Goal: Transaction & Acquisition: Purchase product/service

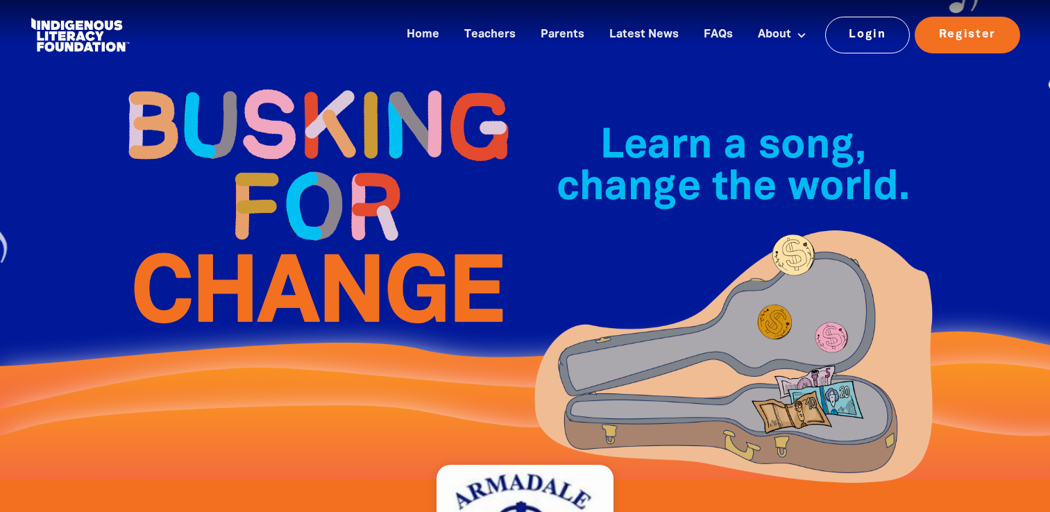
scroll to position [1525, 0]
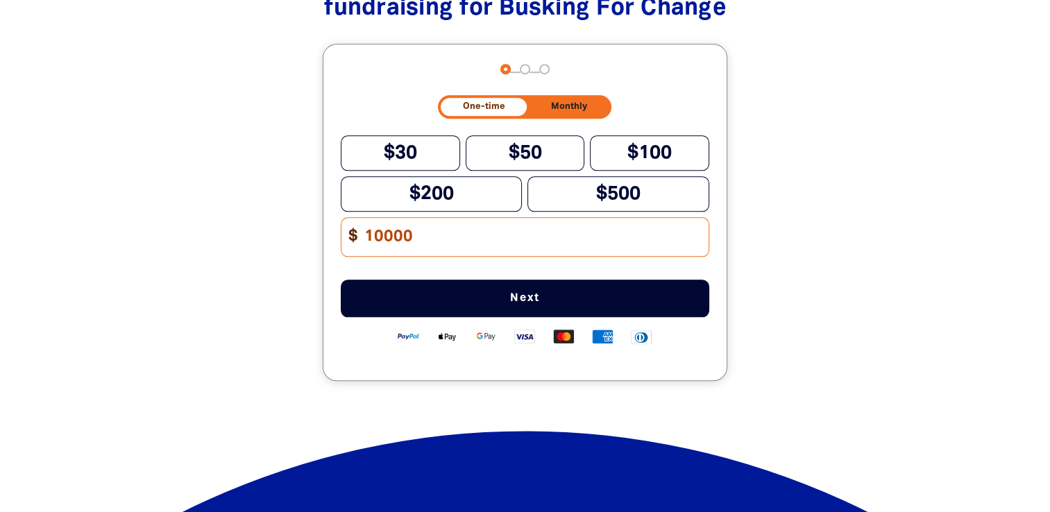
type input "10000"
type input "1"
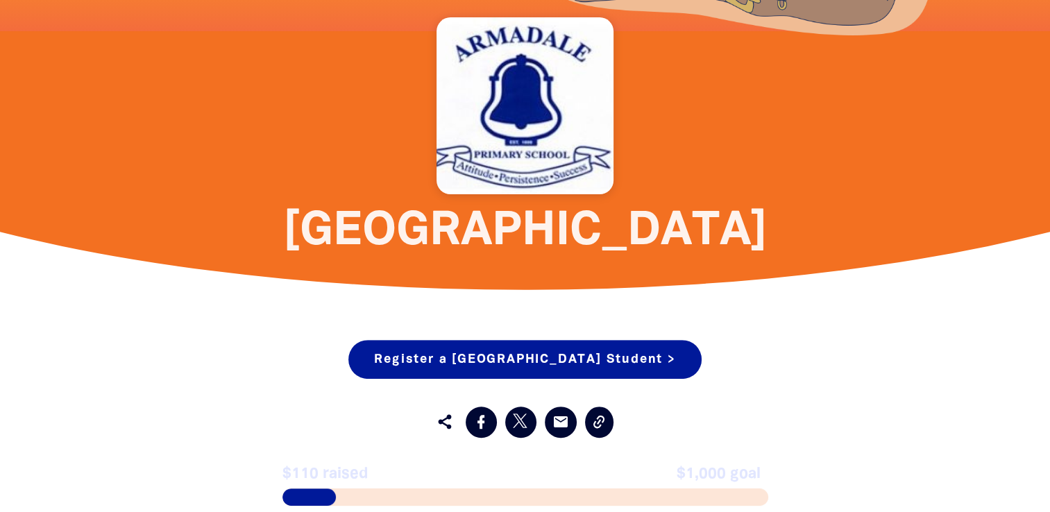
scroll to position [0, 0]
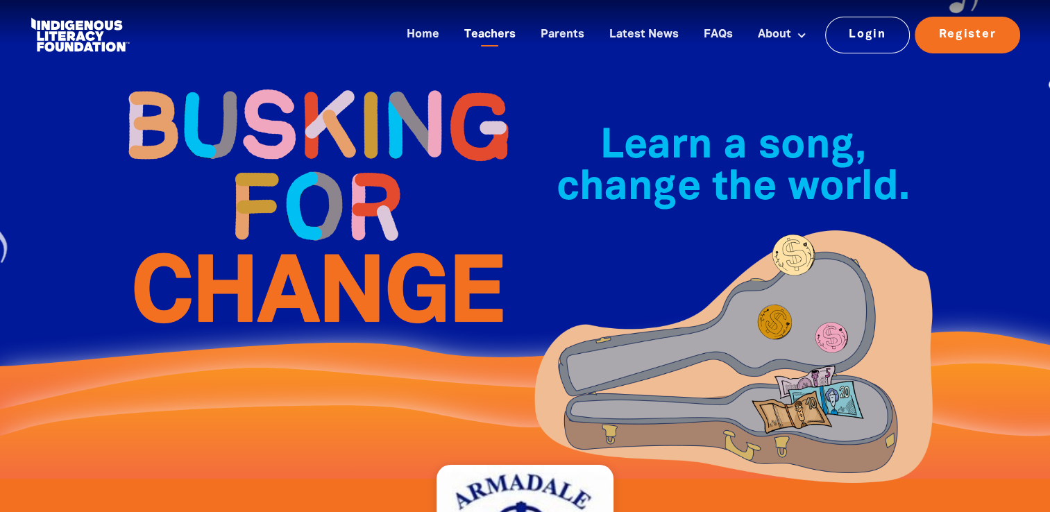
click at [493, 40] on link "Teachers" at bounding box center [490, 35] width 68 height 23
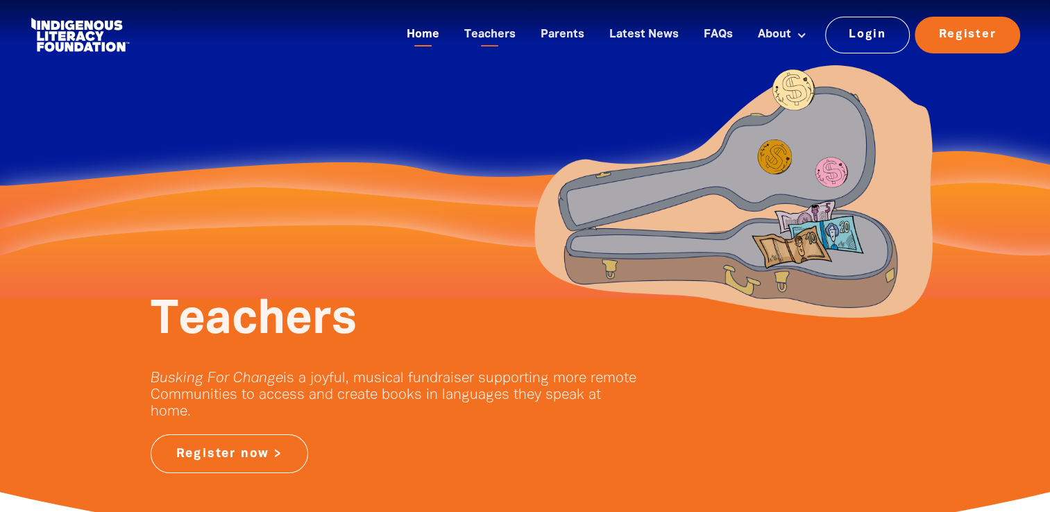
click at [416, 28] on link "Home" at bounding box center [422, 35] width 49 height 23
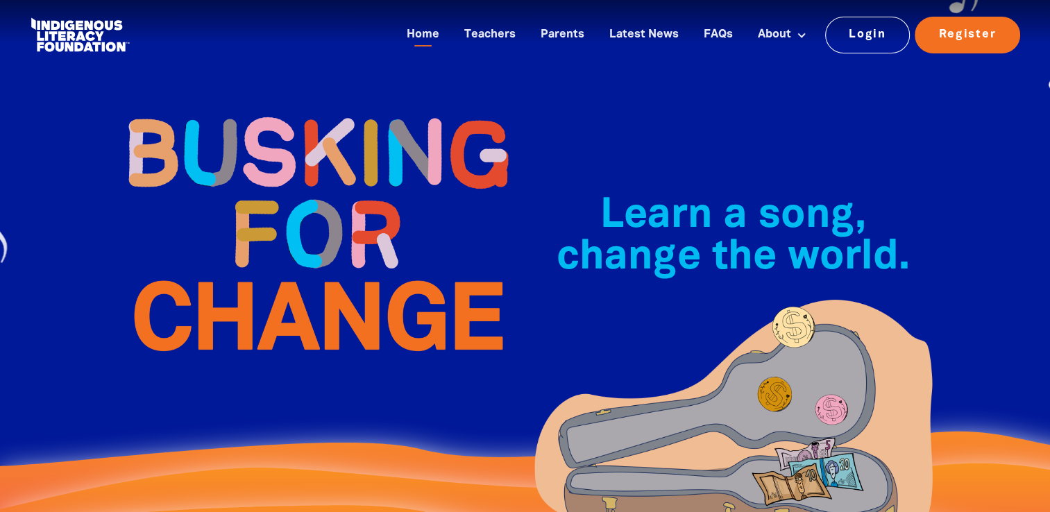
scroll to position [448, 0]
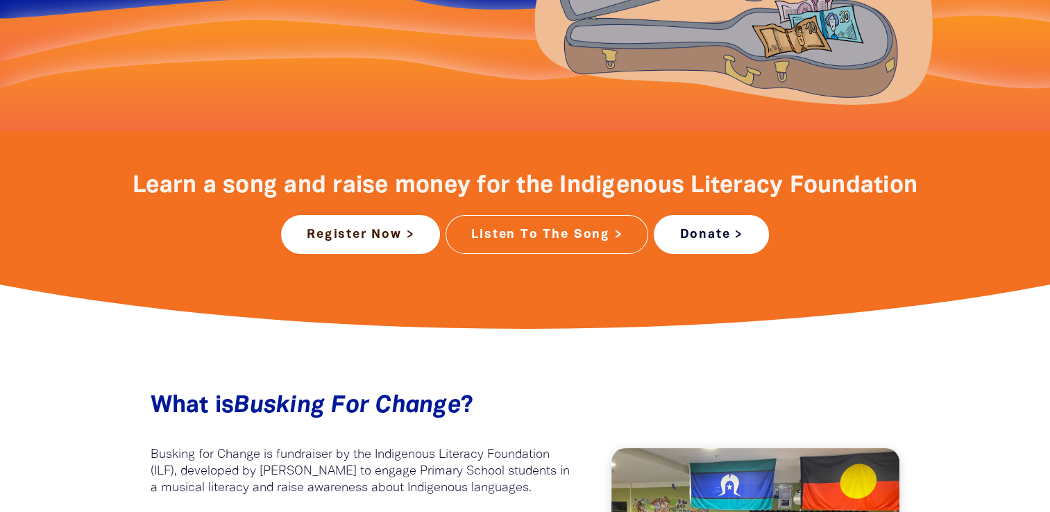
click at [741, 232] on link "Donate >" at bounding box center [711, 234] width 114 height 39
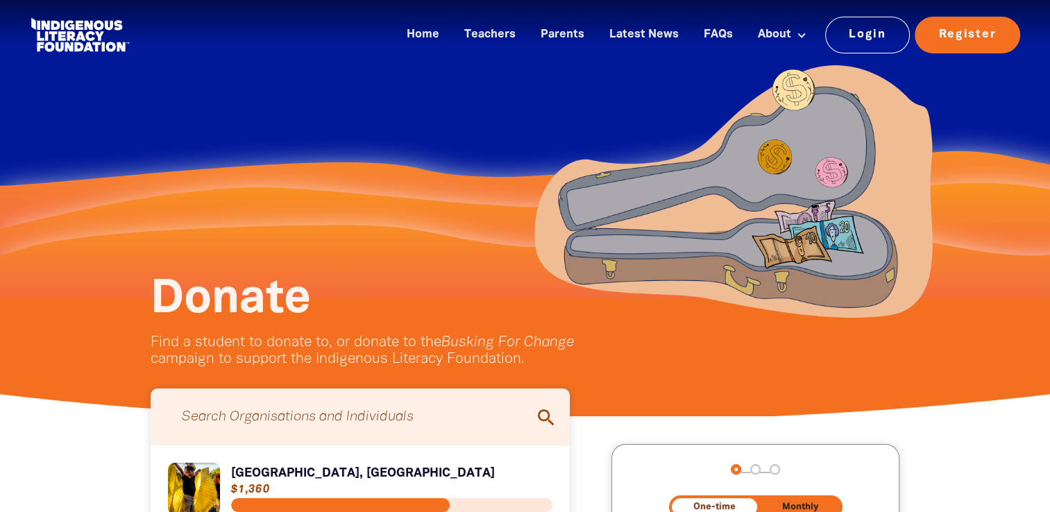
scroll to position [448, 0]
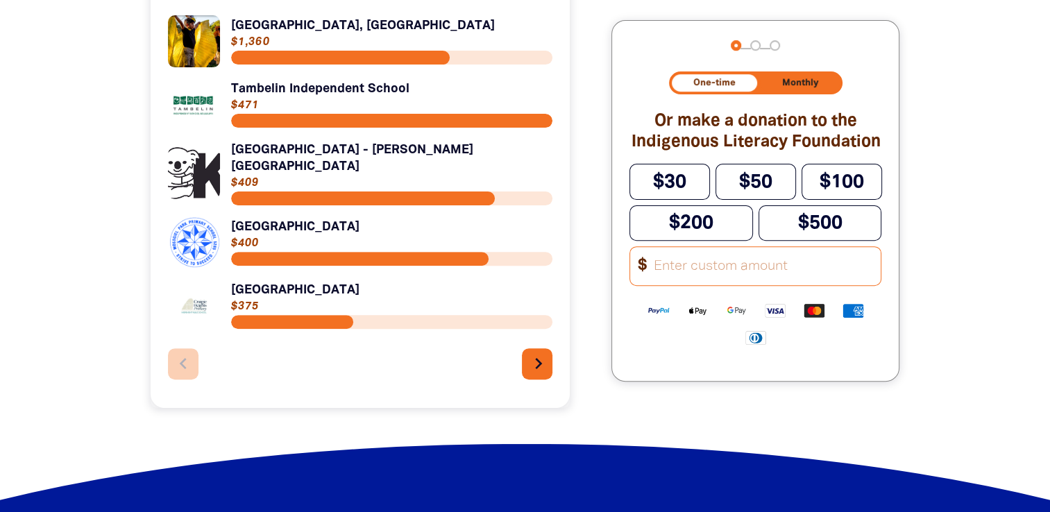
click at [545, 359] on icon "chevron_right" at bounding box center [538, 363] width 22 height 22
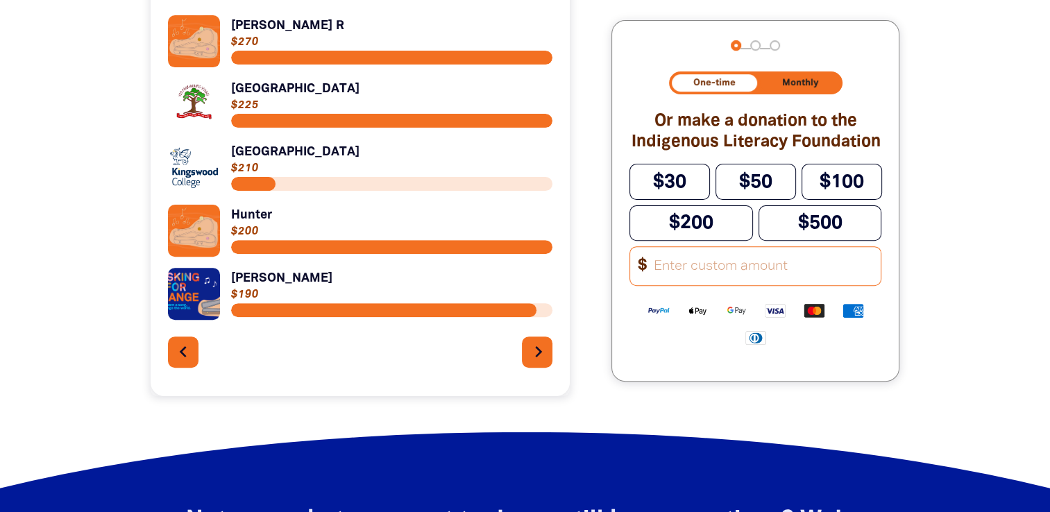
click at [545, 359] on icon "chevron_right" at bounding box center [538, 352] width 22 height 22
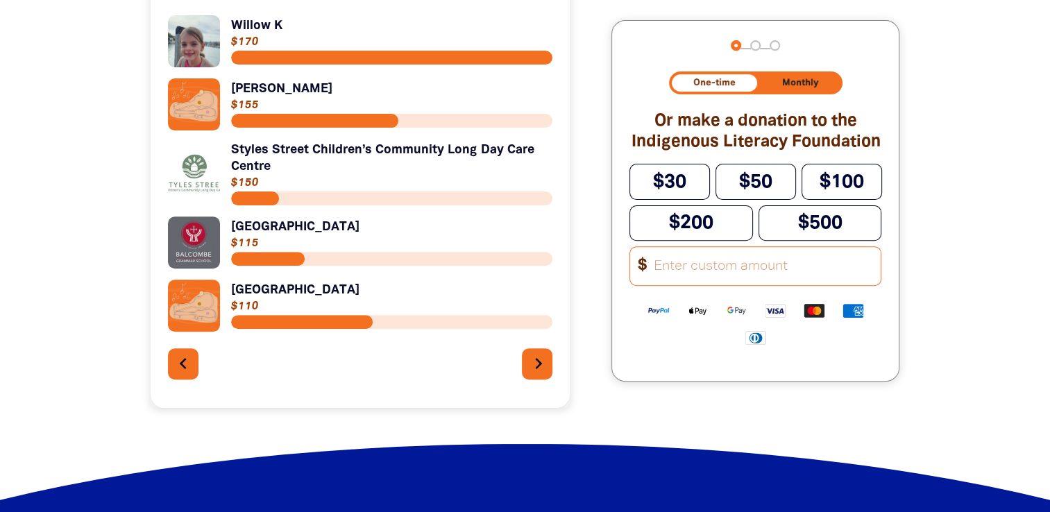
click at [545, 359] on icon "chevron_right" at bounding box center [538, 363] width 22 height 22
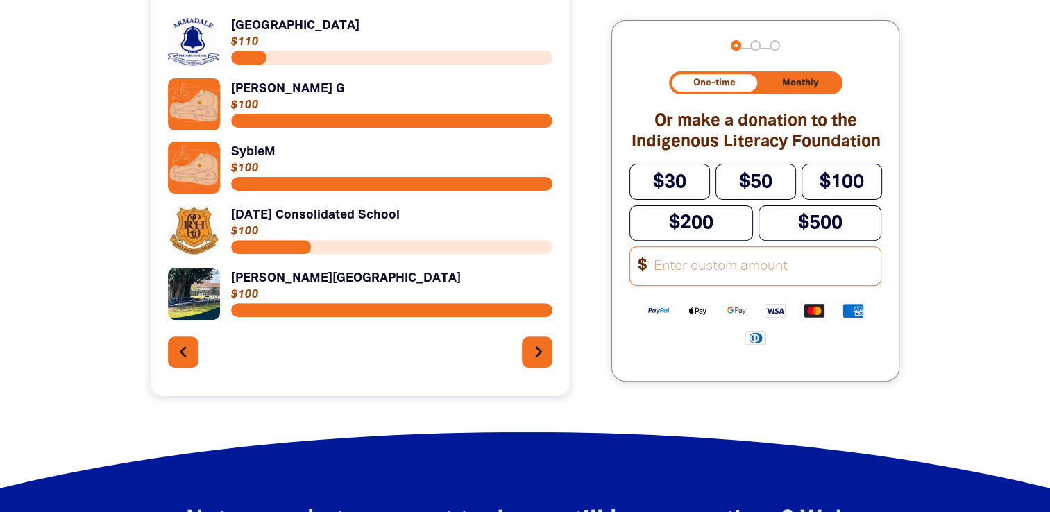
click at [551, 357] on button "chevron_right" at bounding box center [537, 352] width 31 height 31
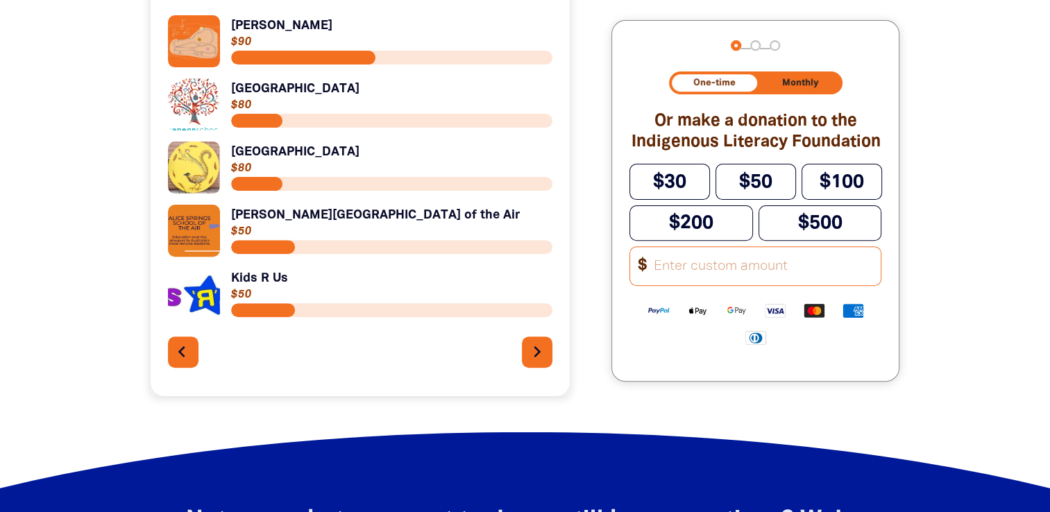
click at [189, 363] on icon "chevron_left" at bounding box center [182, 352] width 22 height 22
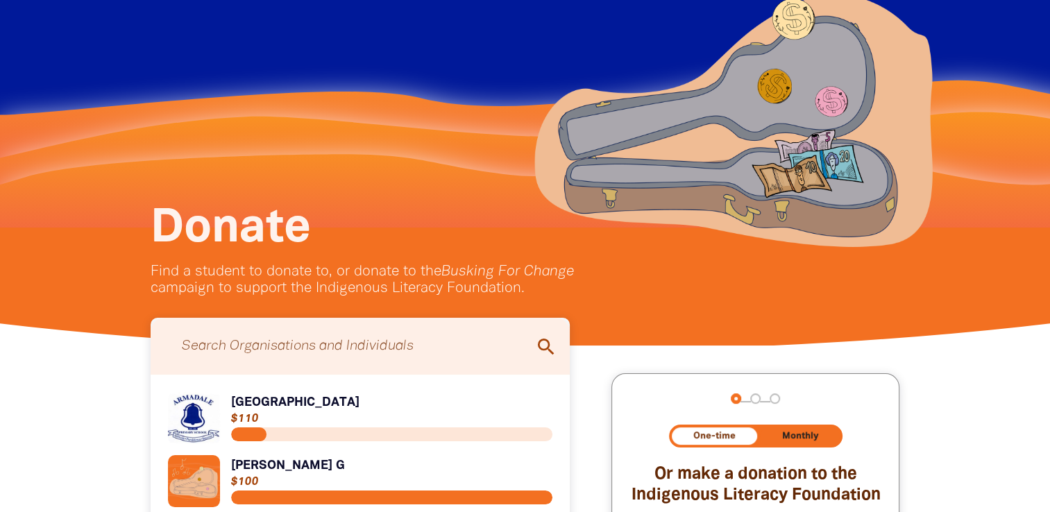
scroll to position [0, 0]
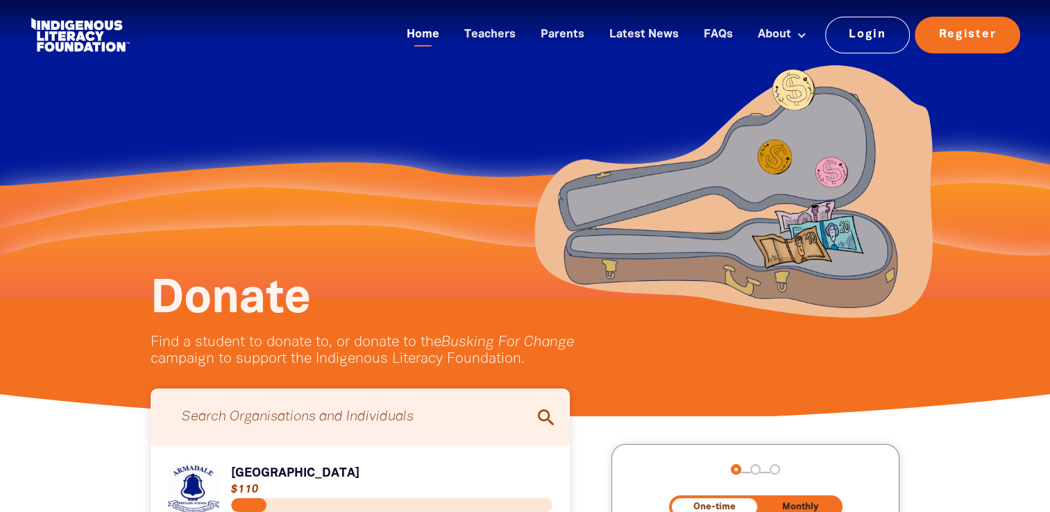
click at [430, 28] on link "Home" at bounding box center [422, 35] width 49 height 23
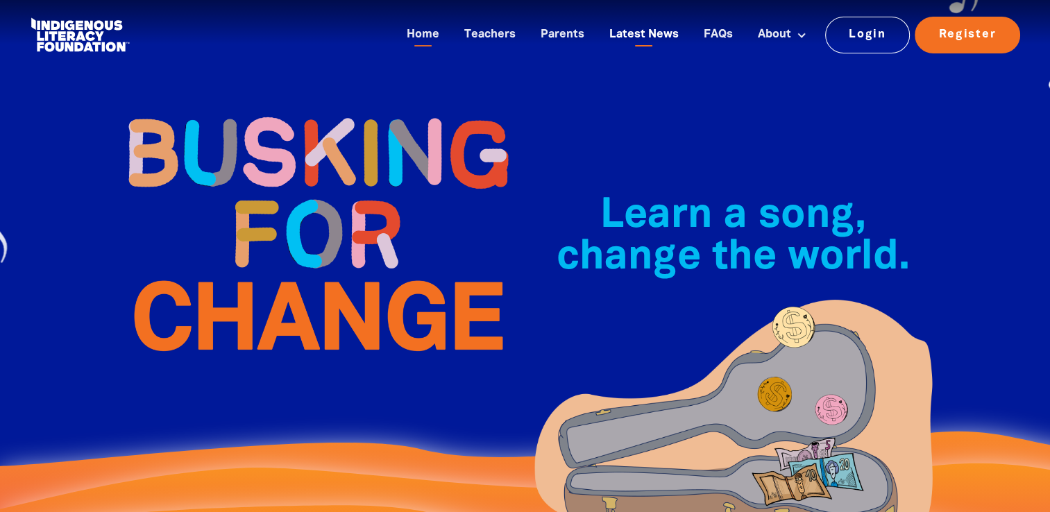
click at [666, 31] on link "Latest News" at bounding box center [644, 35] width 86 height 23
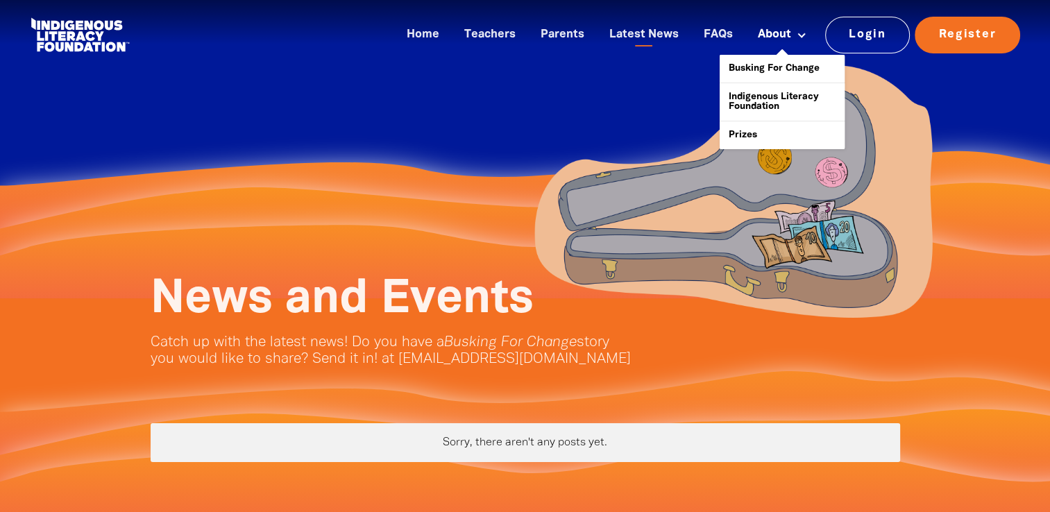
click at [783, 31] on link "About" at bounding box center [781, 35] width 65 height 23
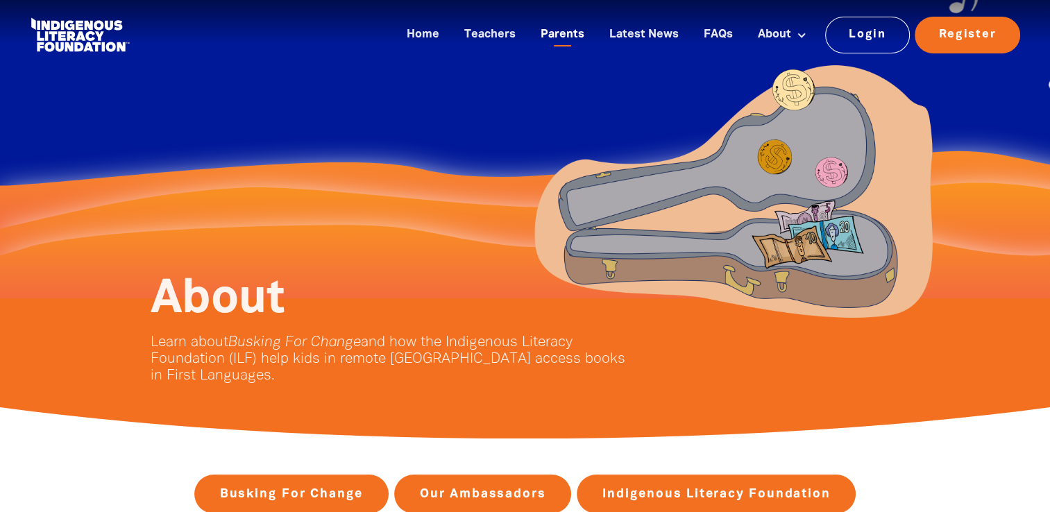
click at [576, 37] on link "Parents" at bounding box center [562, 35] width 60 height 23
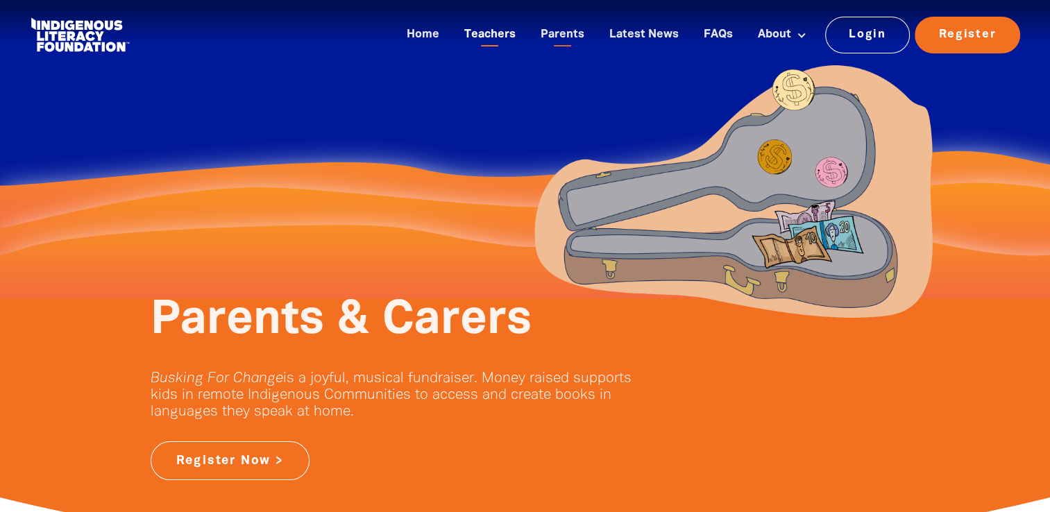
click at [495, 35] on link "Teachers" at bounding box center [490, 35] width 68 height 23
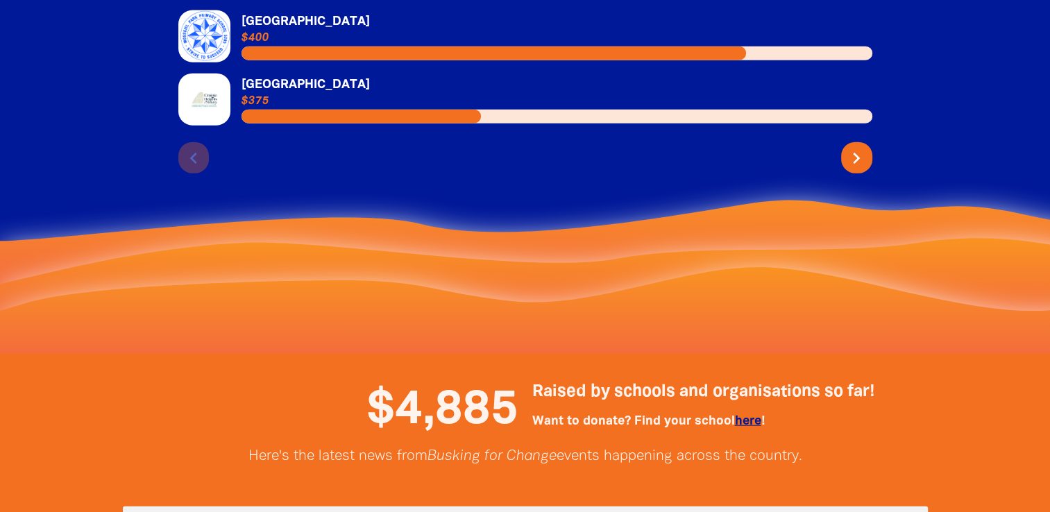
scroll to position [2792, 0]
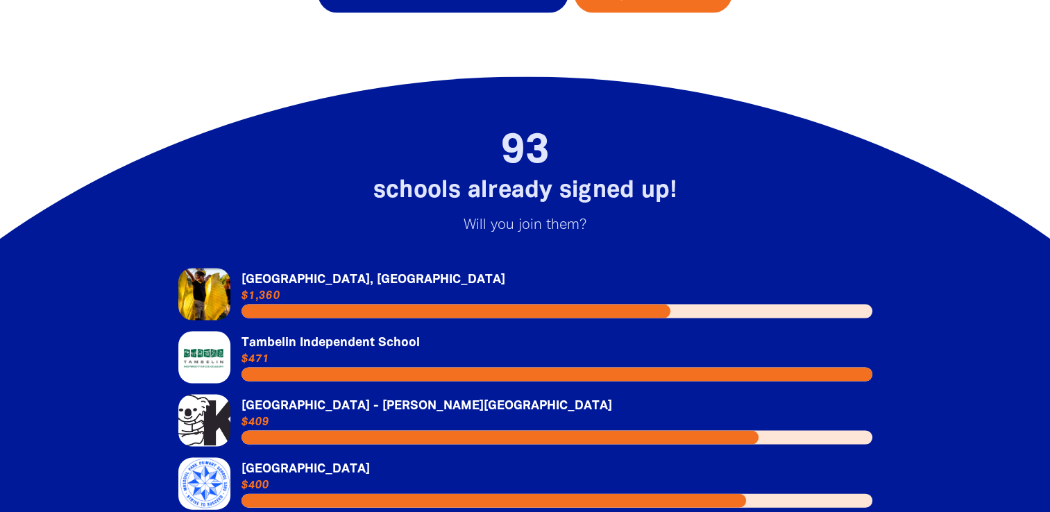
drag, startPoint x: 1057, startPoint y: 380, endPoint x: 1012, endPoint y: 407, distance: 52.8
click at [1012, 407] on div at bounding box center [525, 439] width 1050 height 724
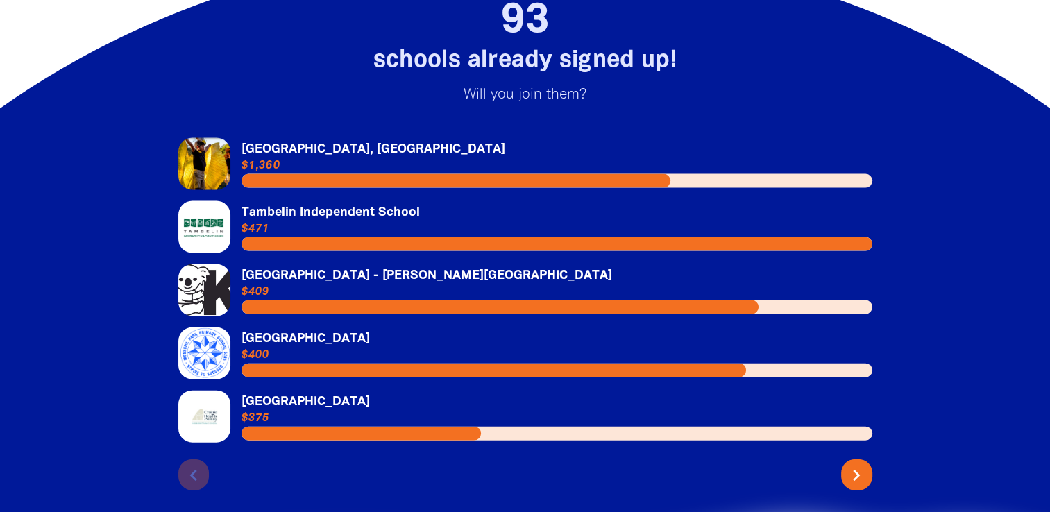
scroll to position [2928, 0]
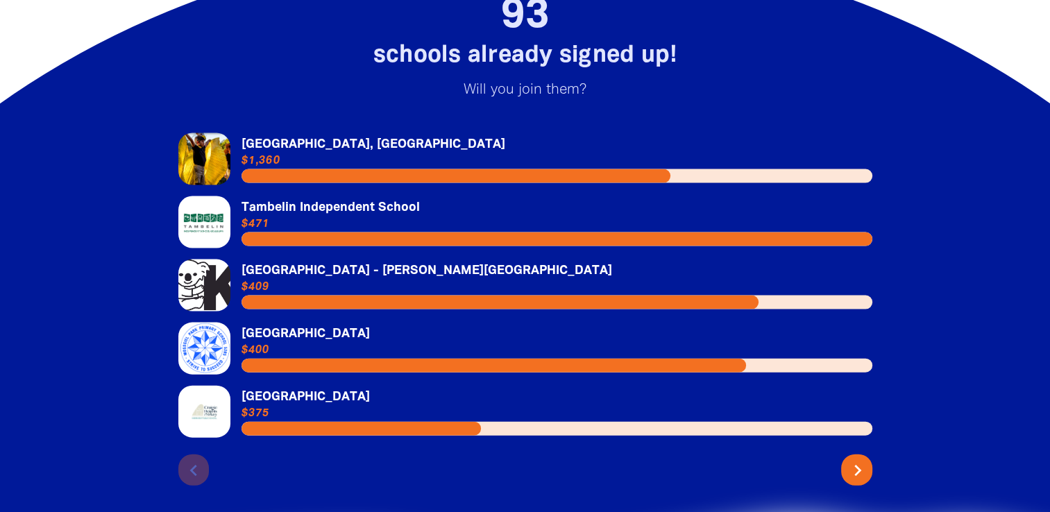
click at [862, 482] on icon "chevron_right" at bounding box center [858, 470] width 22 height 22
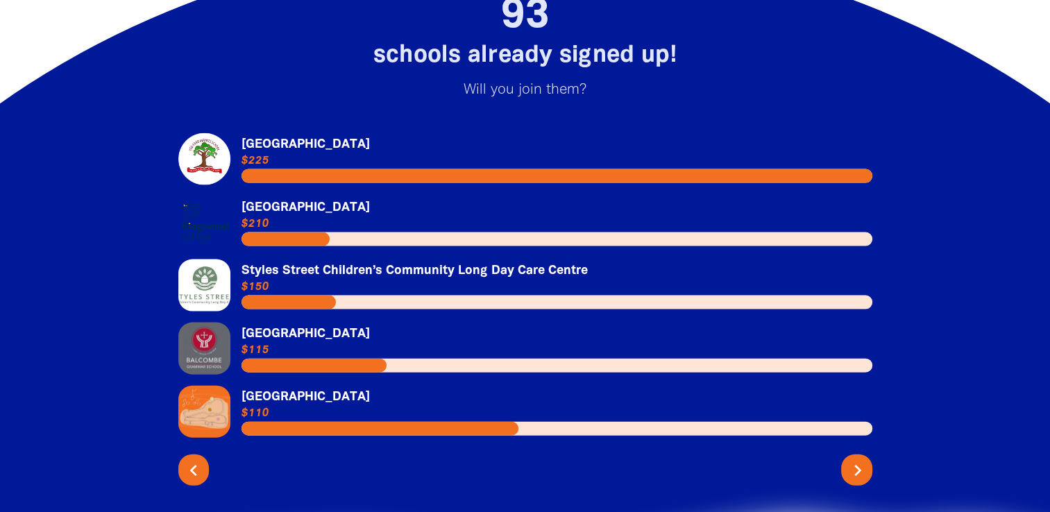
click at [858, 482] on icon "chevron_right" at bounding box center [858, 470] width 22 height 22
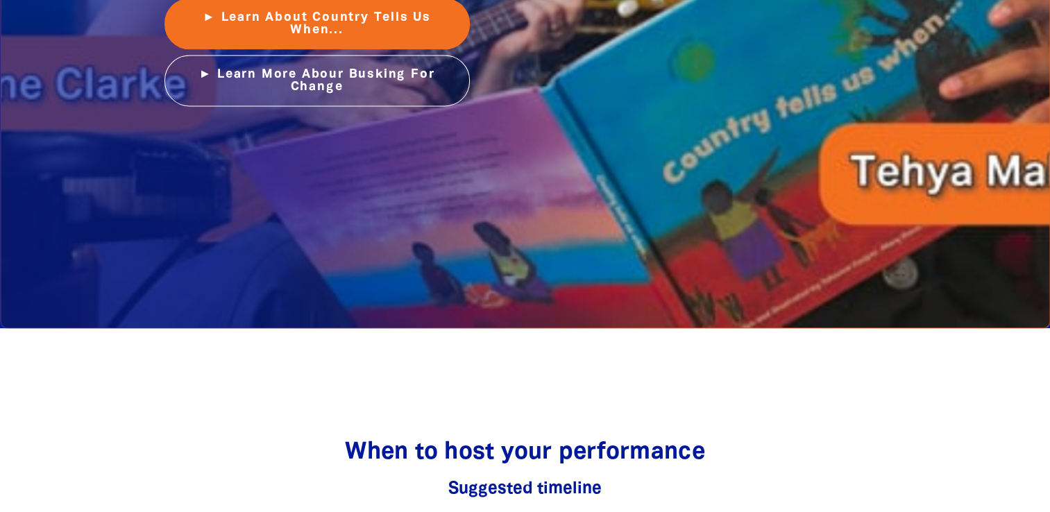
scroll to position [1583, 0]
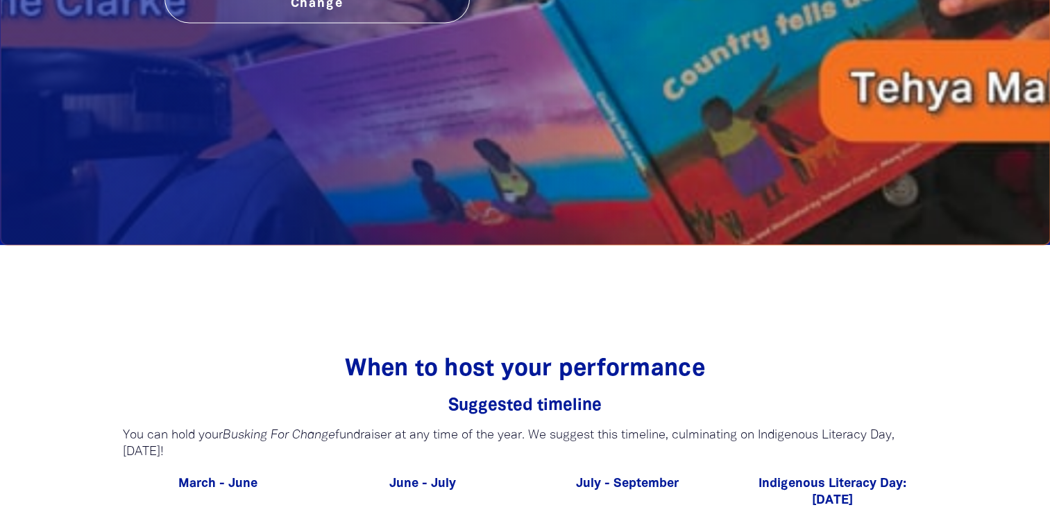
scroll to position [2243, 0]
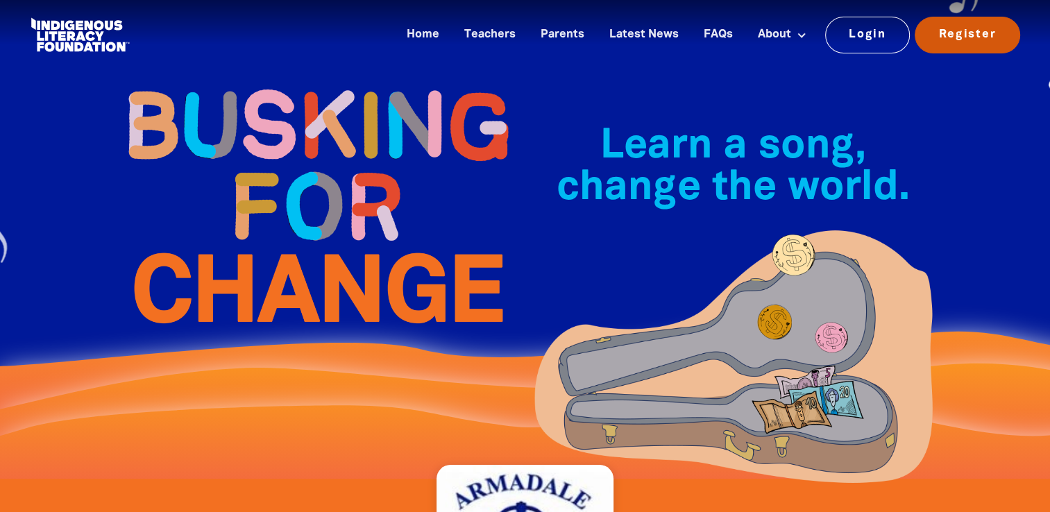
click at [970, 29] on link "Register" at bounding box center [967, 35] width 105 height 36
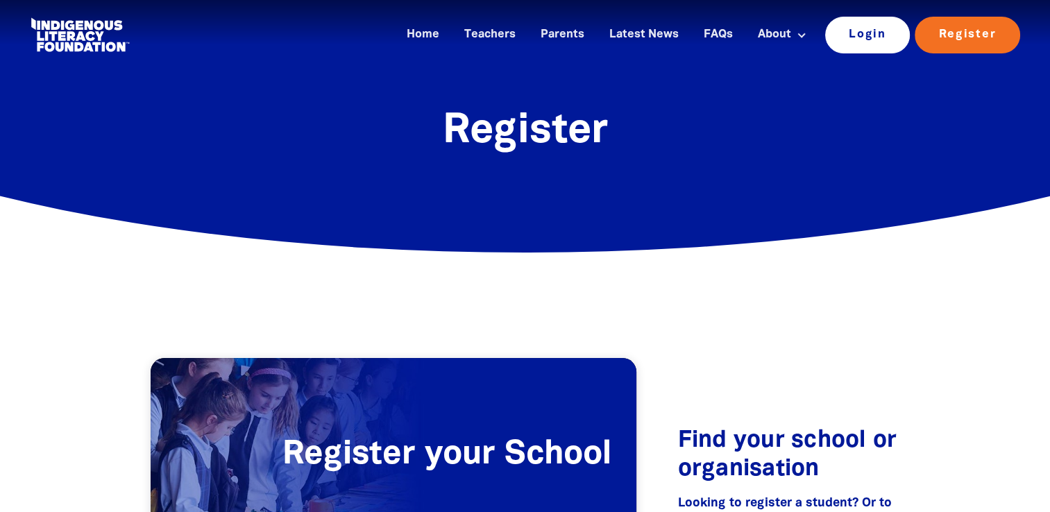
click at [847, 42] on link "Login" at bounding box center [867, 35] width 85 height 36
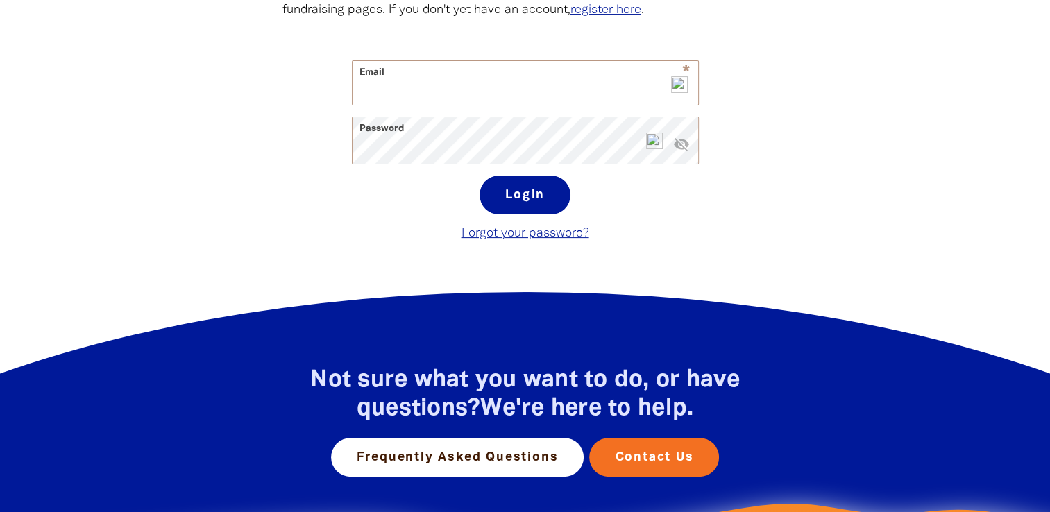
scroll to position [261, 0]
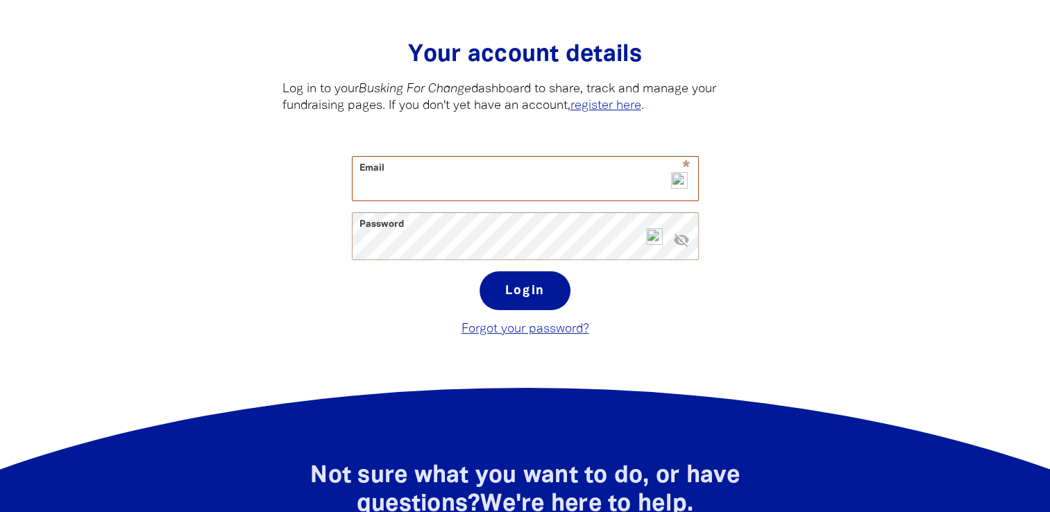
click at [615, 193] on input "Email" at bounding box center [525, 179] width 346 height 44
click at [680, 186] on img at bounding box center [679, 180] width 17 height 17
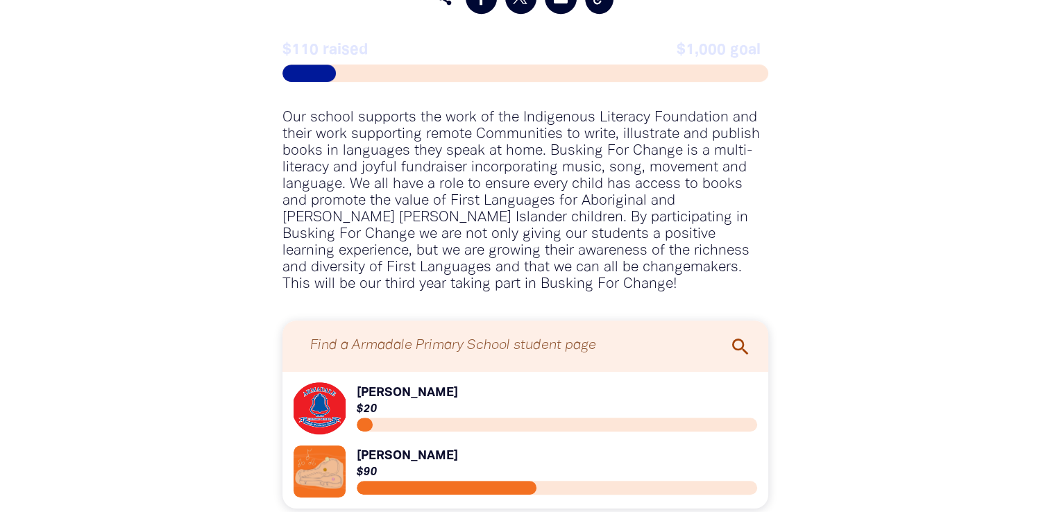
scroll to position [1339, 0]
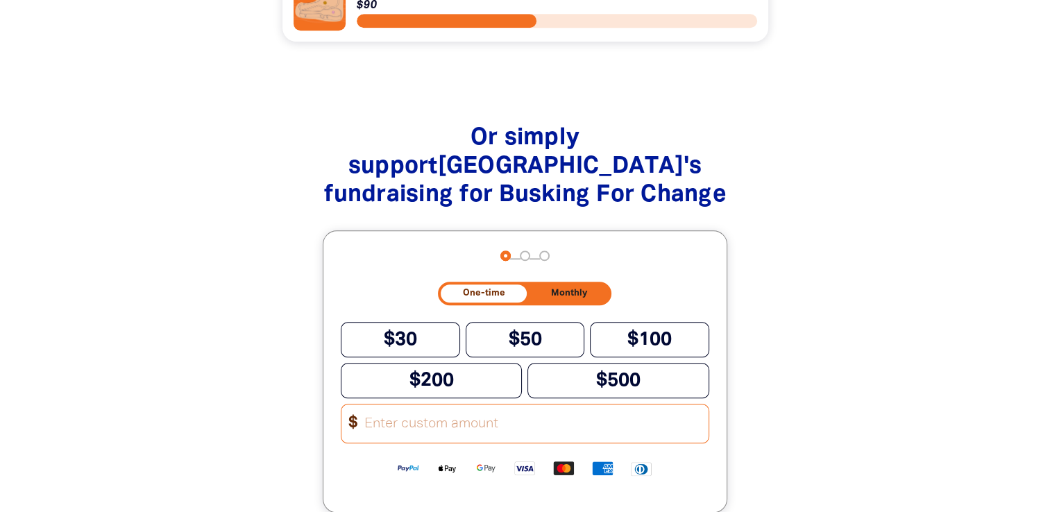
click at [531, 258] on nav "Step 1 Step 2 Step 3" at bounding box center [524, 256] width 49 height 17
click at [586, 290] on button "Monthly" at bounding box center [569, 292] width 80 height 17
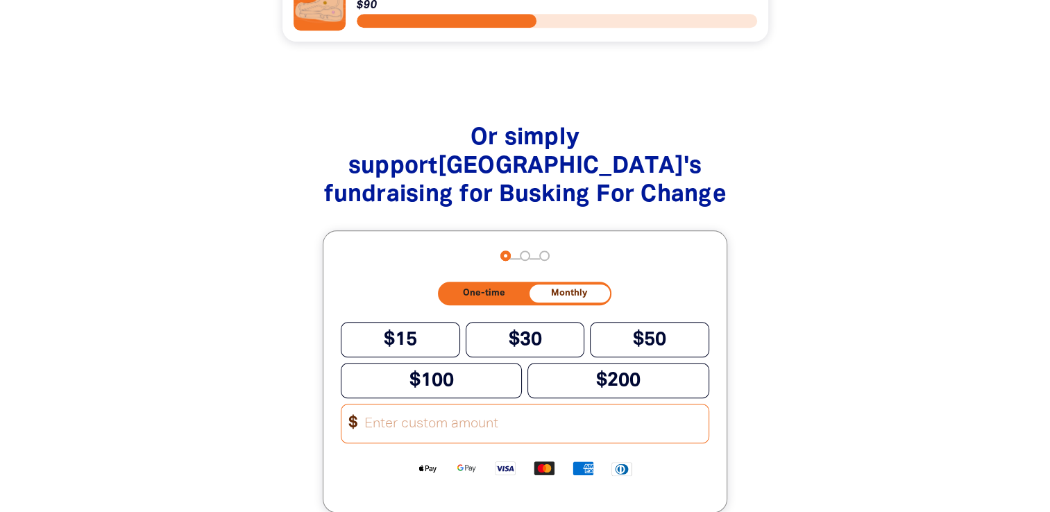
click at [586, 290] on span "Donation frequency" at bounding box center [569, 292] width 80 height 17
click at [477, 298] on span "One-time" at bounding box center [484, 293] width 42 height 9
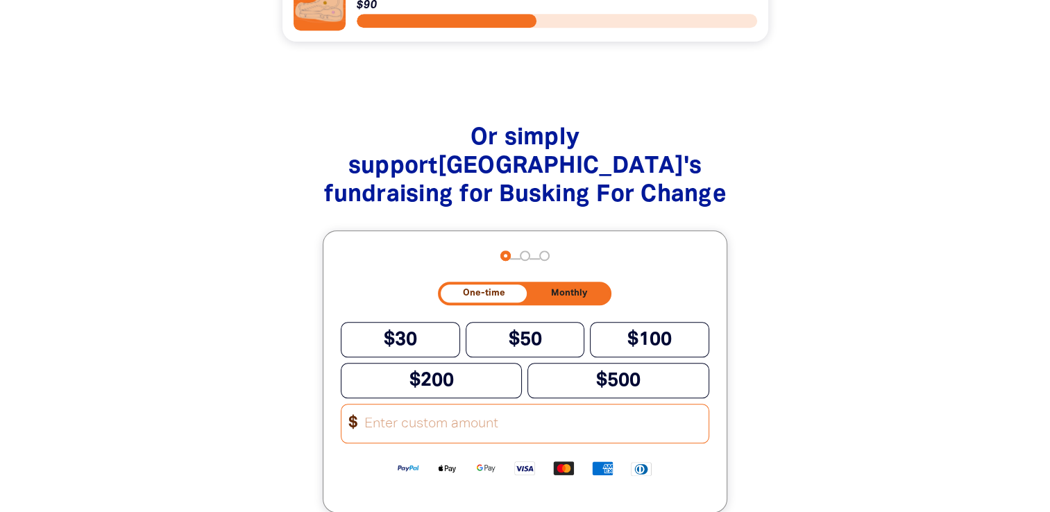
click at [517, 434] on input "Other Amount" at bounding box center [531, 424] width 352 height 38
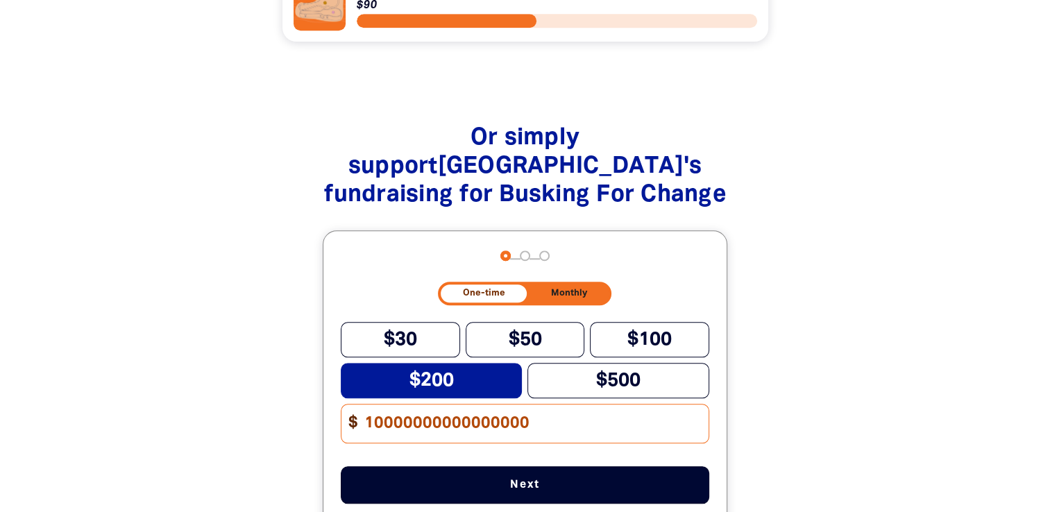
type input "100000000000000000"
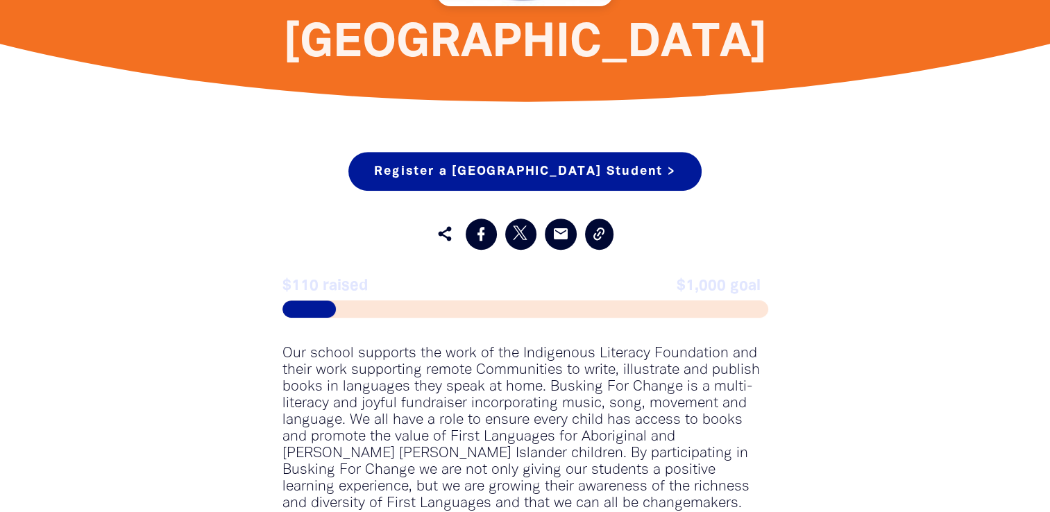
scroll to position [589, 0]
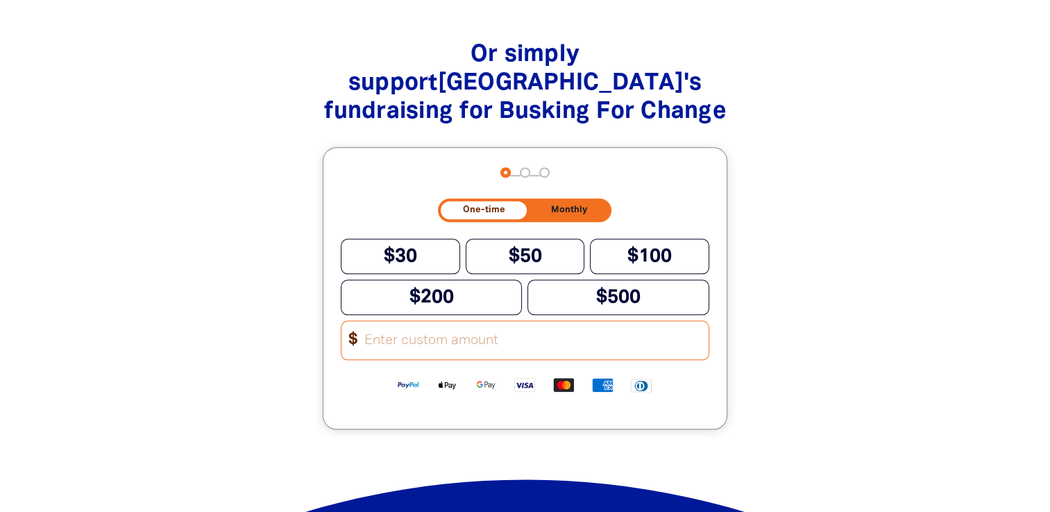
scroll to position [1450, 0]
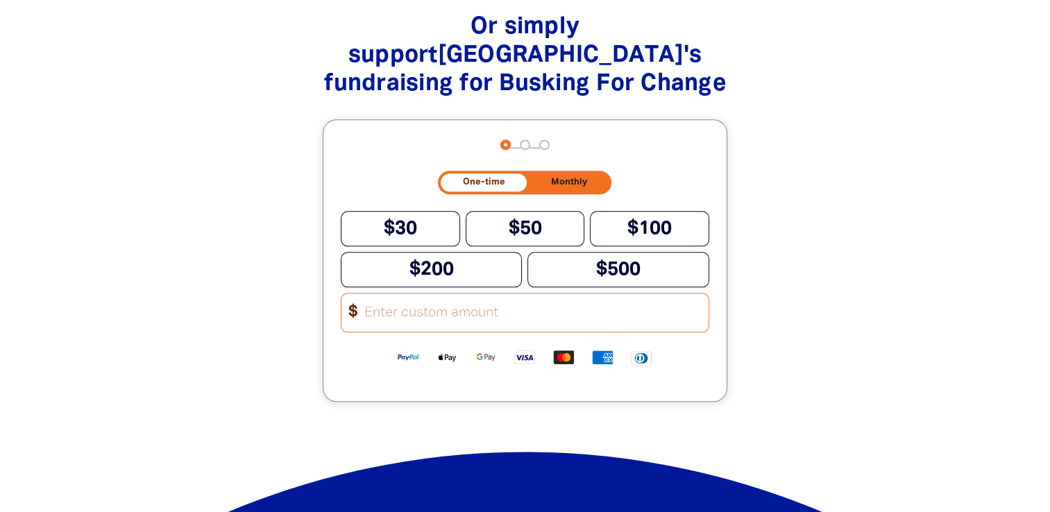
click at [433, 308] on input "Other Amount" at bounding box center [531, 313] width 352 height 38
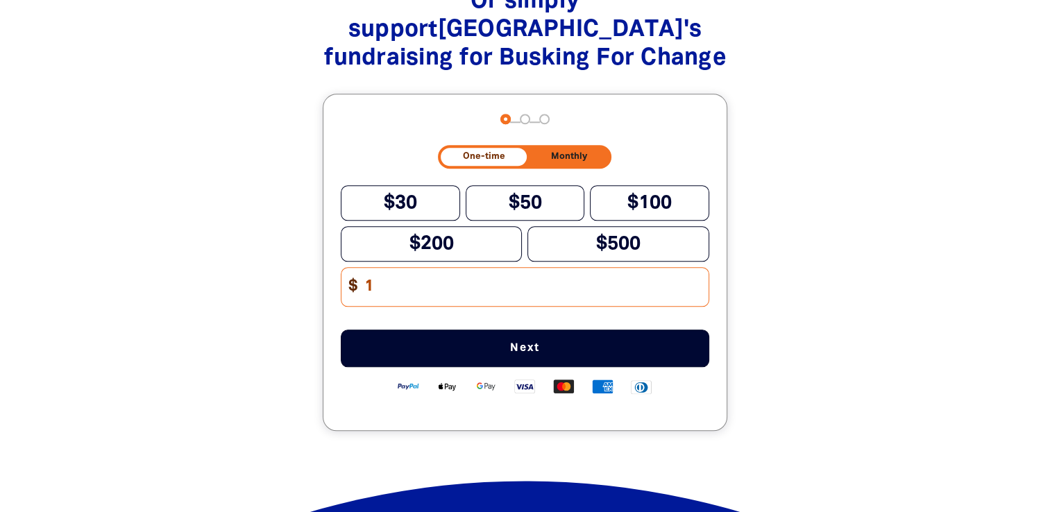
scroll to position [1504, 0]
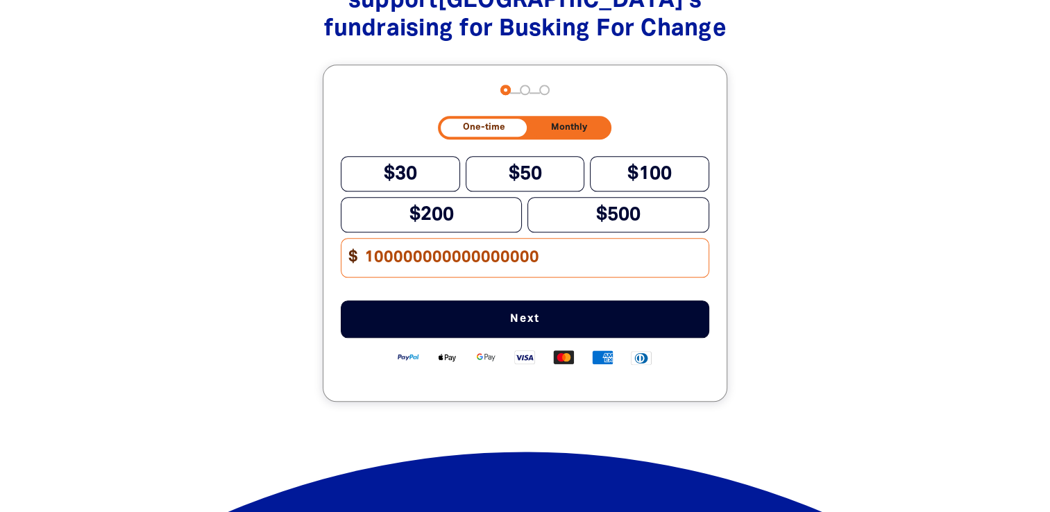
type input "1000000000000000000"
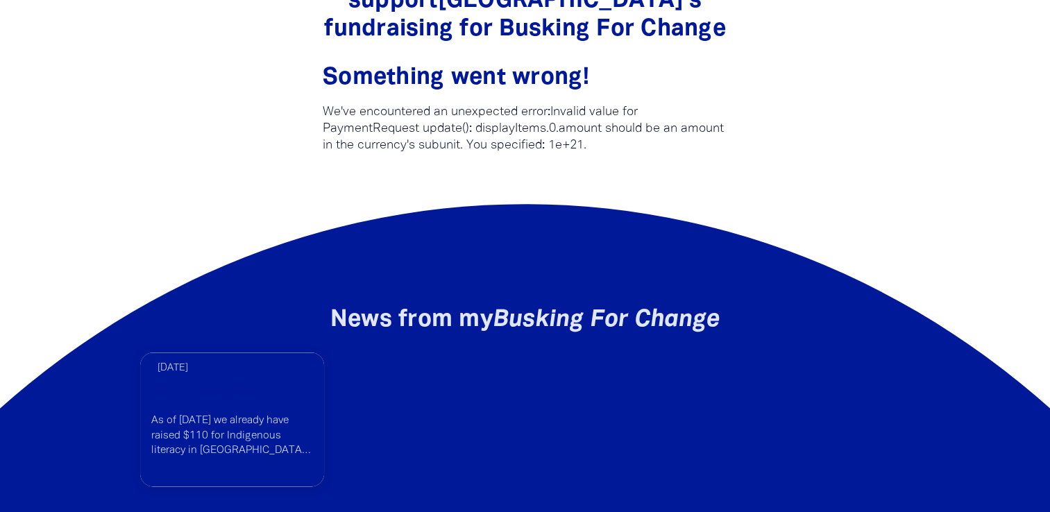
scroll to position [1257, 0]
